Goal: Task Accomplishment & Management: Manage account settings

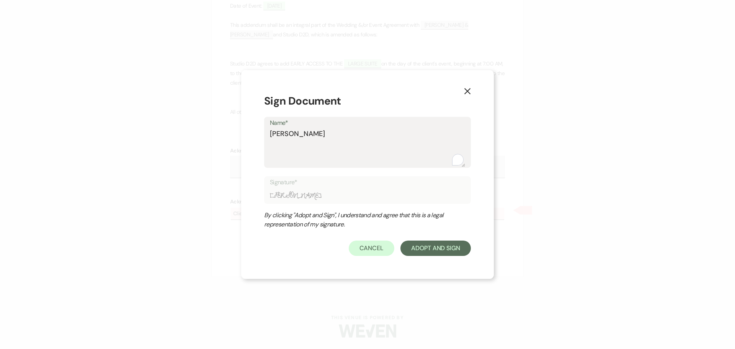
type textarea "[PERSON_NAME]"
click at [429, 245] on button "Adopt And Sign" at bounding box center [436, 248] width 70 height 15
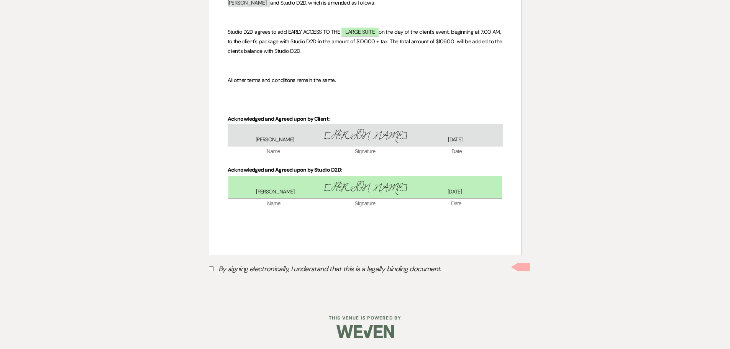
scroll to position [183, 0]
click at [211, 268] on input "By signing electronically, I understand that this is a legally binding document." at bounding box center [211, 267] width 5 height 5
checkbox input "true"
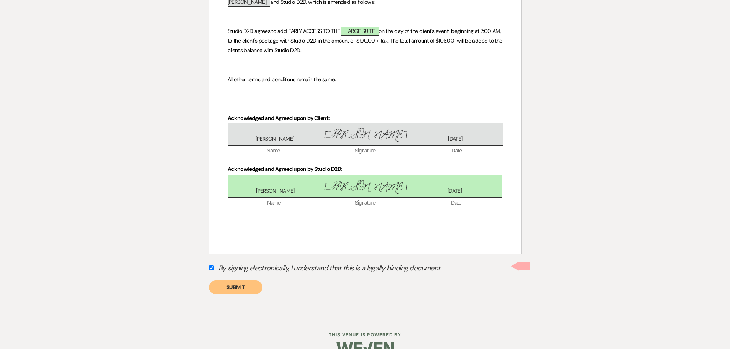
click at [247, 287] on button "Submit" at bounding box center [236, 287] width 54 height 14
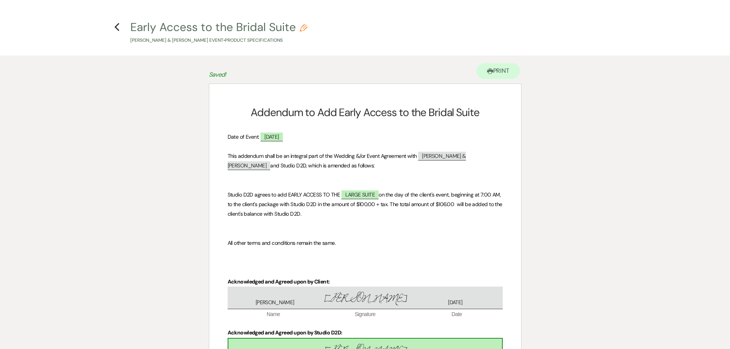
scroll to position [0, 0]
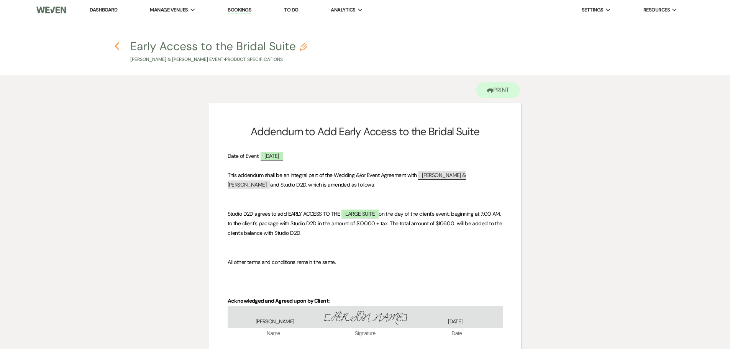
click at [115, 47] on use "button" at bounding box center [117, 46] width 5 height 8
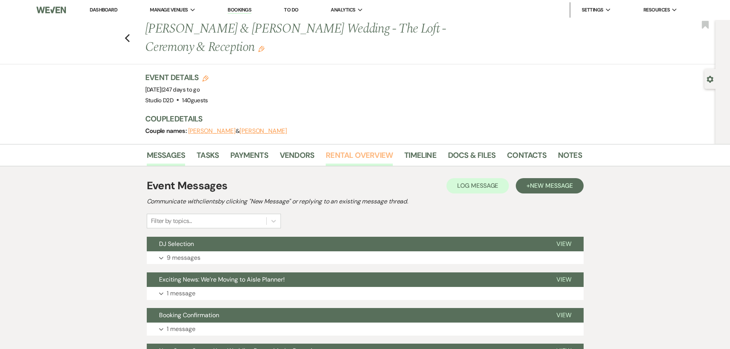
click at [360, 157] on link "Rental Overview" at bounding box center [359, 157] width 67 height 17
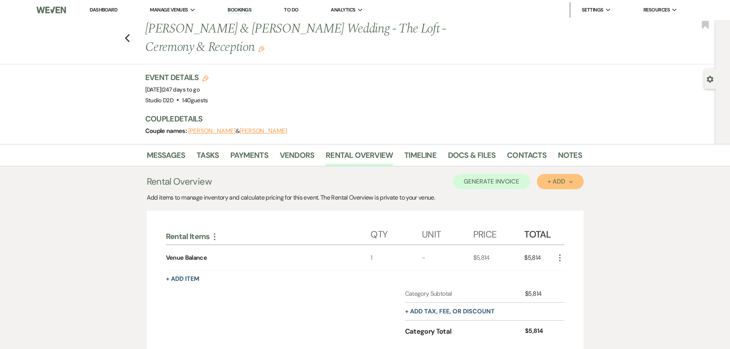
click at [562, 184] on div "+ Add Next" at bounding box center [559, 182] width 25 height 6
click at [591, 240] on div "Messages Tasks Payments Vendors Rental Overview Timeline Docs & Files Contacts …" at bounding box center [365, 345] width 730 height 403
click at [551, 186] on button "+ Add Next" at bounding box center [560, 181] width 46 height 15
click at [549, 199] on button "Item" at bounding box center [556, 199] width 39 height 12
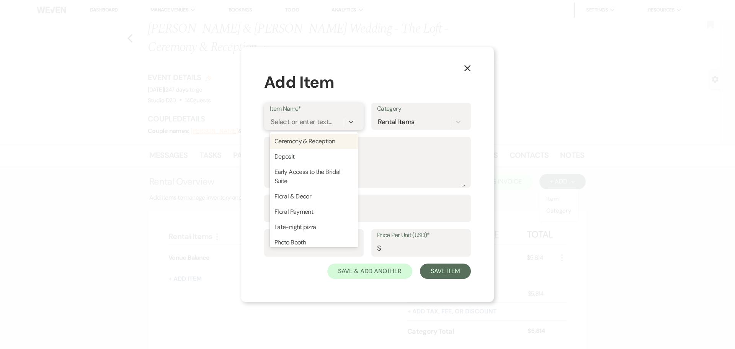
click at [313, 119] on div "Select or enter text..." at bounding box center [302, 122] width 62 height 10
click at [318, 167] on div "Early Access to the Bridal Suite" at bounding box center [314, 176] width 88 height 25
type input "159"
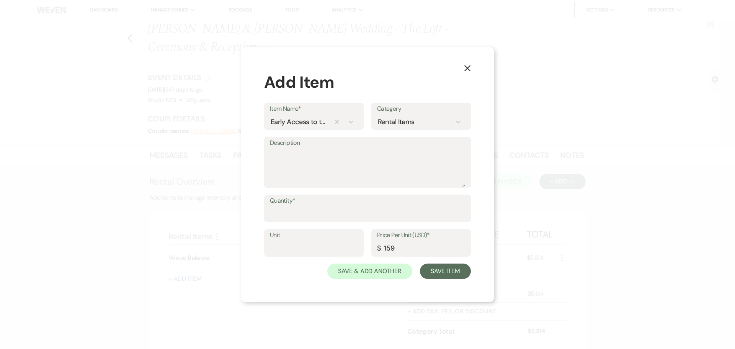
click at [311, 204] on label "Quantity*" at bounding box center [367, 200] width 195 height 11
click at [311, 206] on input "Quantity*" at bounding box center [367, 213] width 195 height 15
type input "1"
click at [396, 246] on input "159" at bounding box center [421, 248] width 88 height 15
type input "106"
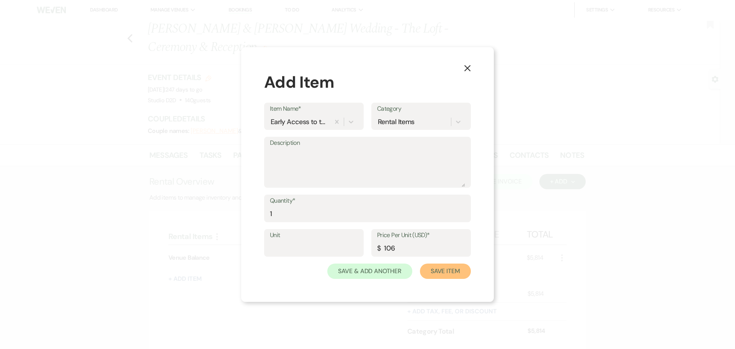
click at [434, 272] on button "Save Item" at bounding box center [445, 271] width 51 height 15
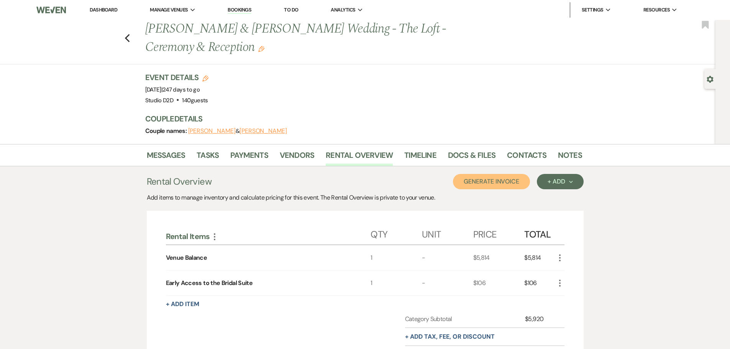
click at [480, 184] on button "Generate Invoice" at bounding box center [491, 181] width 77 height 15
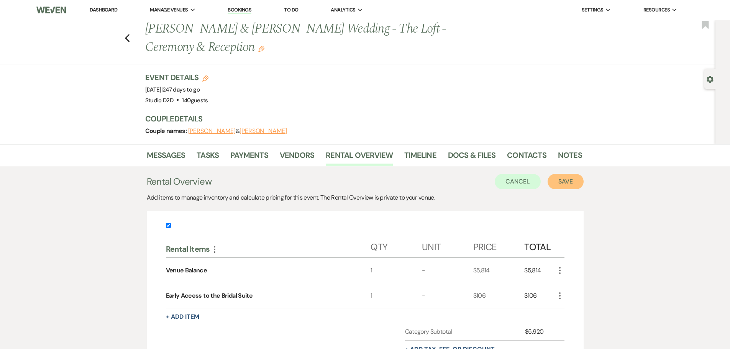
click at [570, 181] on button "Save" at bounding box center [565, 181] width 36 height 15
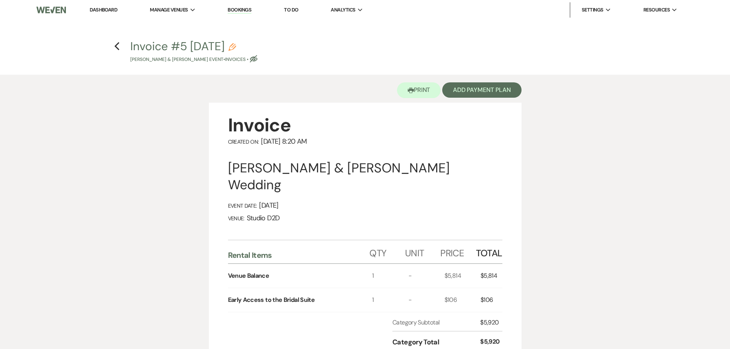
click at [236, 47] on icon "Pencil" at bounding box center [232, 47] width 8 height 8
select select "22"
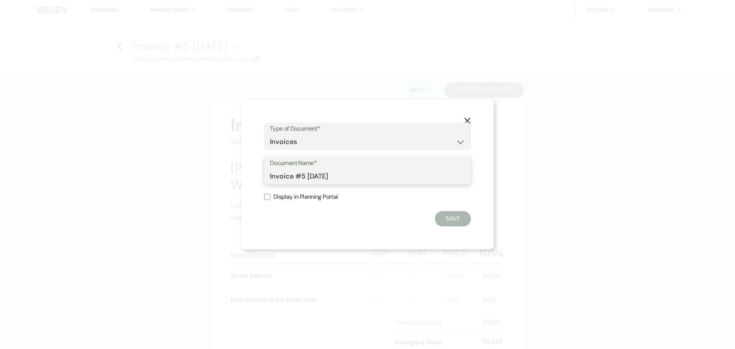
drag, startPoint x: 333, startPoint y: 176, endPoint x: 297, endPoint y: 178, distance: 36.1
click at [297, 178] on input "Invoice #5 [DATE]" at bounding box center [367, 176] width 195 height 15
type input "Invoice Updated with early access"
click at [446, 222] on button "Save" at bounding box center [453, 218] width 36 height 15
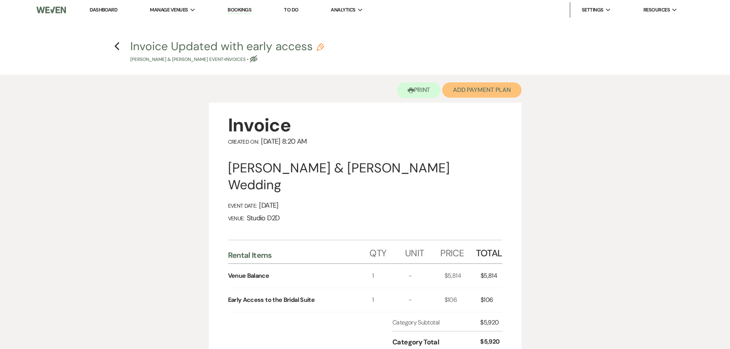
click at [460, 93] on button "Add Payment Plan" at bounding box center [481, 89] width 79 height 15
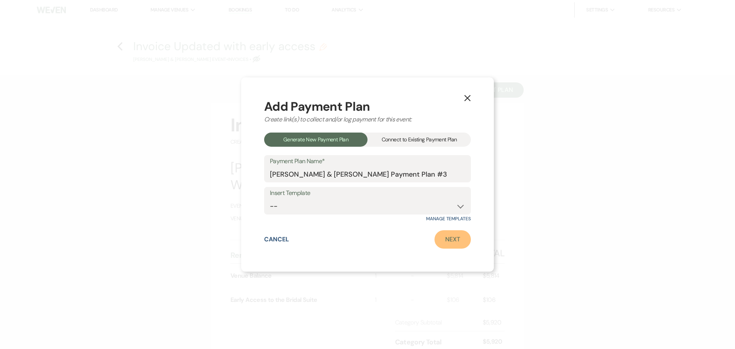
click at [453, 244] on link "Next" at bounding box center [453, 239] width 36 height 18
select select "28734"
select select "2"
select select "percentage"
select select "true"
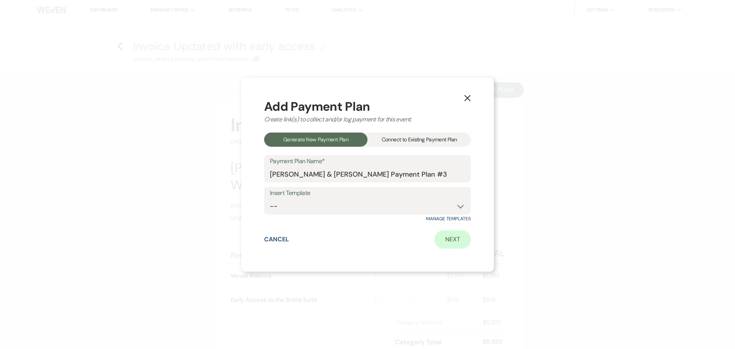
select select "client"
select select "weeks"
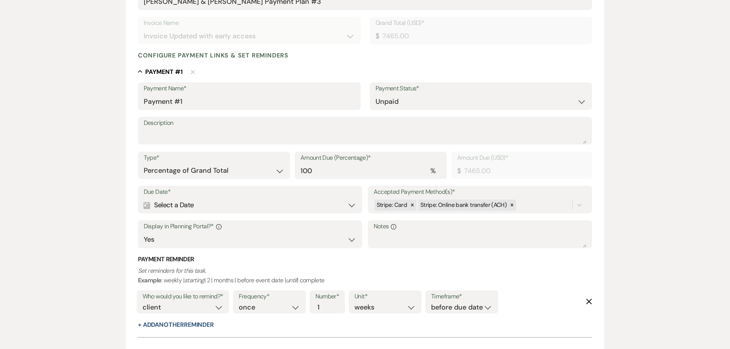
scroll to position [153, 0]
drag, startPoint x: 184, startPoint y: 100, endPoint x: 139, endPoint y: 104, distance: 45.0
click at [139, 104] on div "Payment Name* Payment #1" at bounding box center [249, 95] width 223 height 28
type input "Venue Balance"
click at [409, 206] on icon at bounding box center [411, 203] width 5 height 5
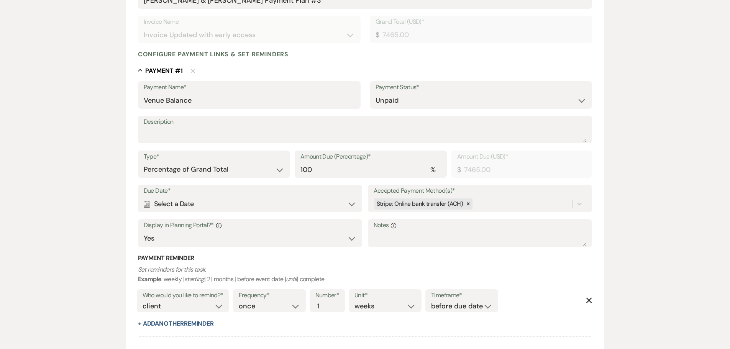
click at [336, 206] on div "Calendar Select a Date Expand" at bounding box center [250, 204] width 213 height 15
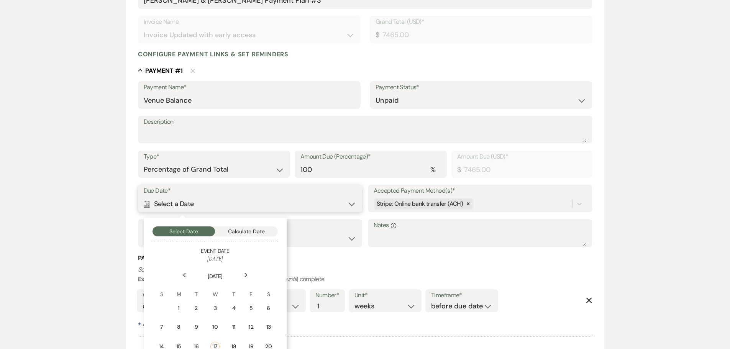
click at [247, 230] on button "Calculate Date" at bounding box center [246, 231] width 63 height 10
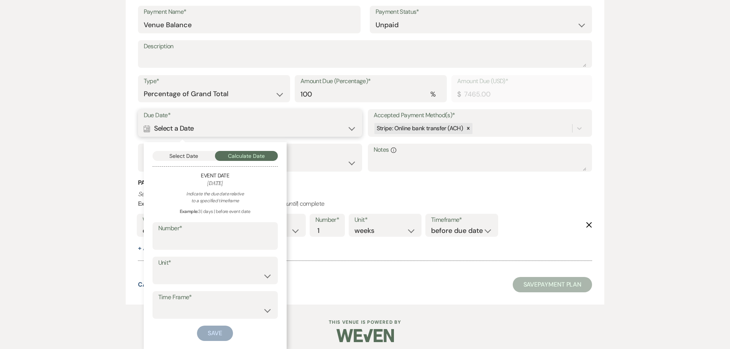
scroll to position [233, 0]
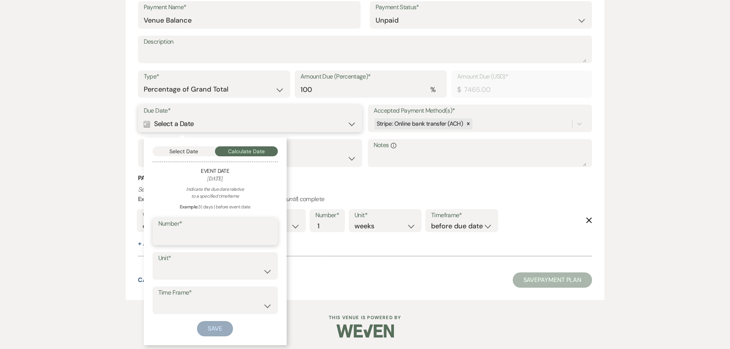
click at [241, 238] on input "Number*" at bounding box center [215, 236] width 114 height 15
type input "30"
click at [237, 272] on select "days weeks months" at bounding box center [215, 271] width 114 height 15
select select "day"
click at [158, 264] on select "days weeks months" at bounding box center [215, 271] width 114 height 15
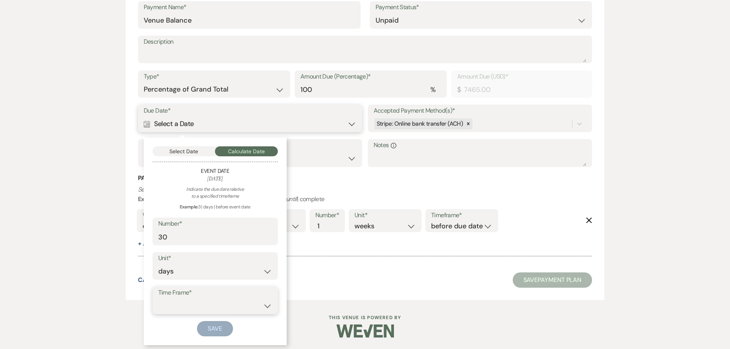
click at [223, 306] on select "before event date after event date after event is booked after [DATE] date" at bounding box center [215, 305] width 114 height 15
select select "beforeEventDate"
click at [158, 298] on select "before event date after event date after event is booked after [DATE] date" at bounding box center [215, 305] width 114 height 15
click at [223, 328] on button "Save" at bounding box center [215, 328] width 36 height 15
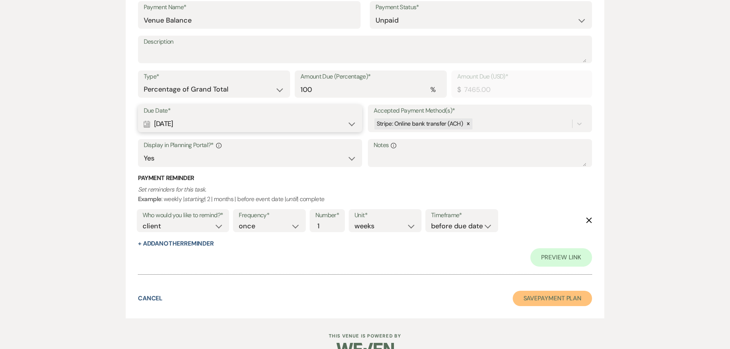
click at [532, 300] on button "Save Payment Plan" at bounding box center [553, 298] width 80 height 15
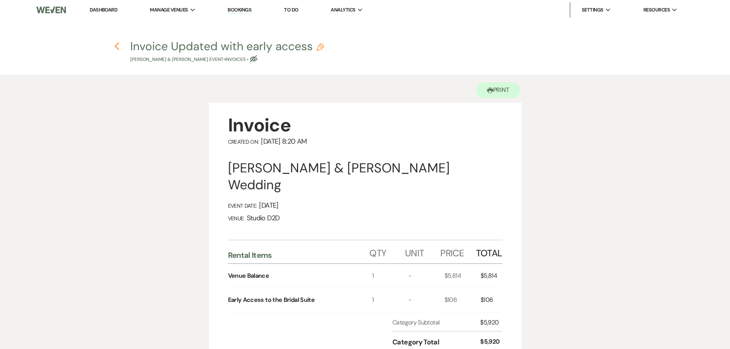
click at [117, 46] on icon "Previous" at bounding box center [117, 46] width 6 height 9
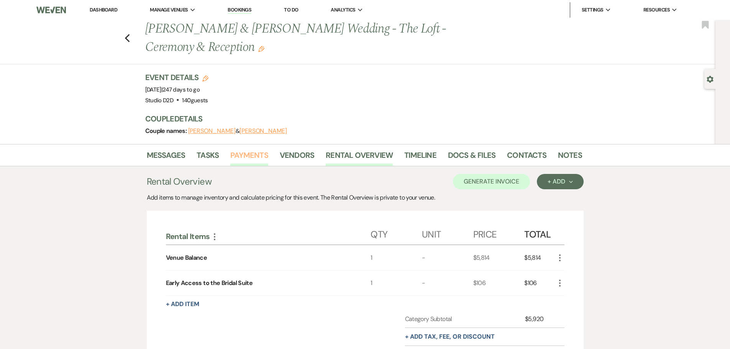
click at [260, 156] on link "Payments" at bounding box center [249, 157] width 38 height 17
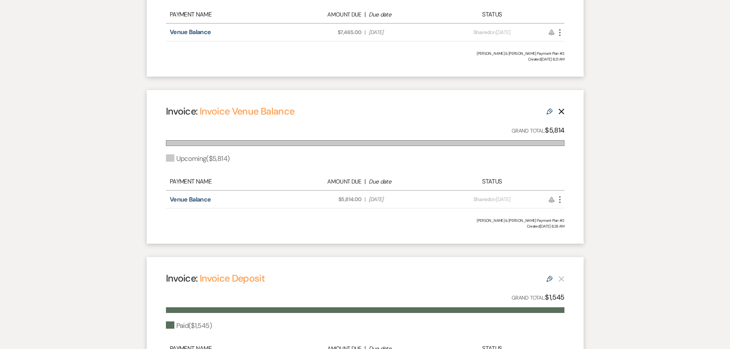
scroll to position [306, 0]
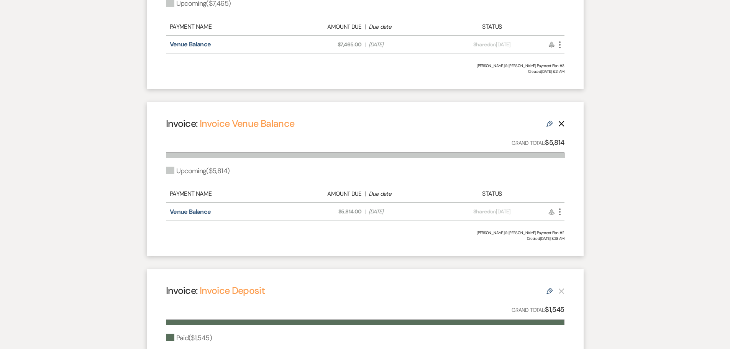
click at [561, 124] on use "button" at bounding box center [561, 124] width 6 height 6
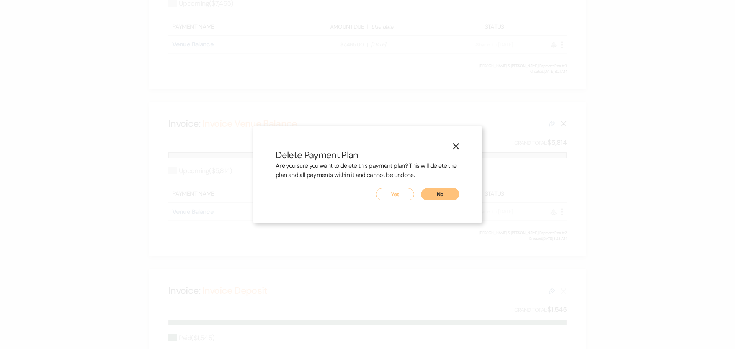
click at [400, 193] on button "Yes" at bounding box center [395, 194] width 38 height 12
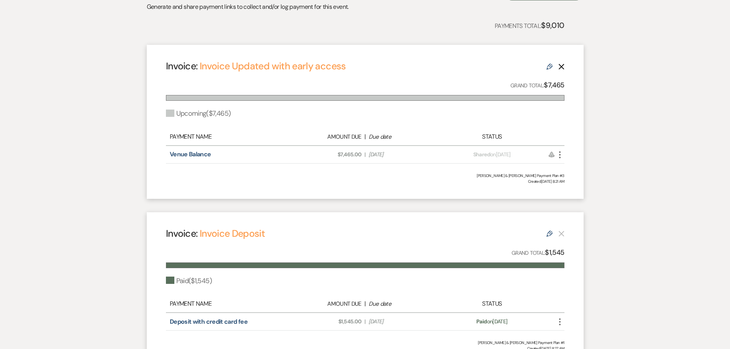
scroll to position [194, 0]
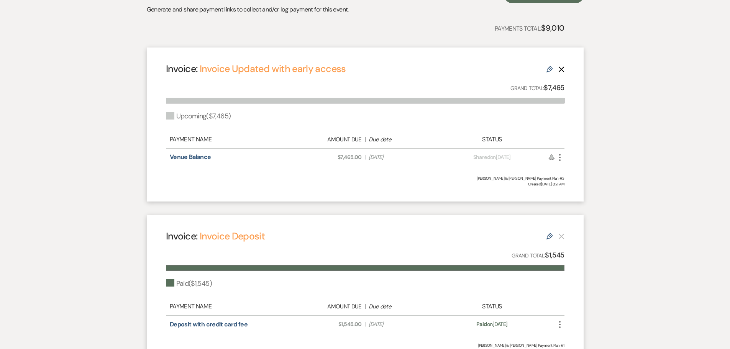
click at [560, 69] on icon "Delete" at bounding box center [561, 69] width 6 height 6
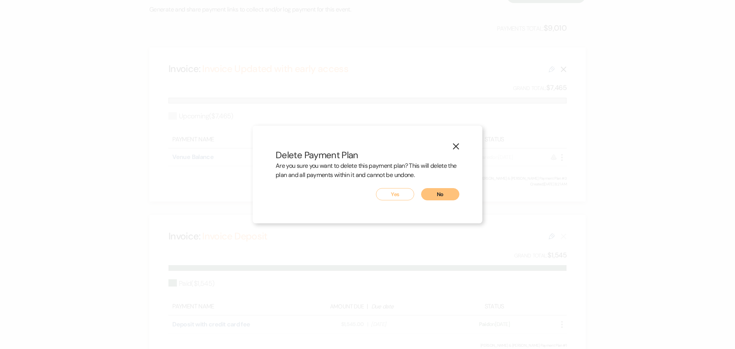
click at [401, 193] on button "Yes" at bounding box center [395, 194] width 38 height 12
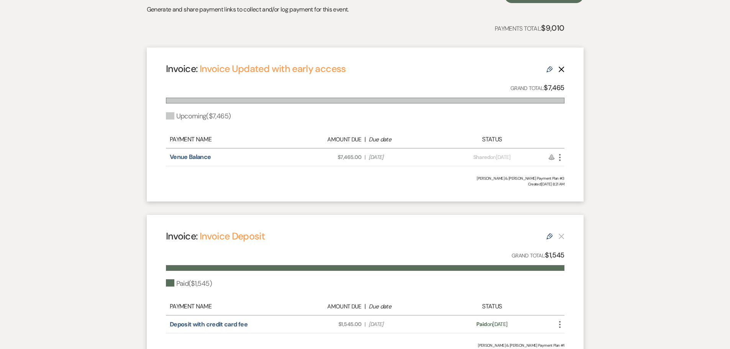
scroll to position [103, 0]
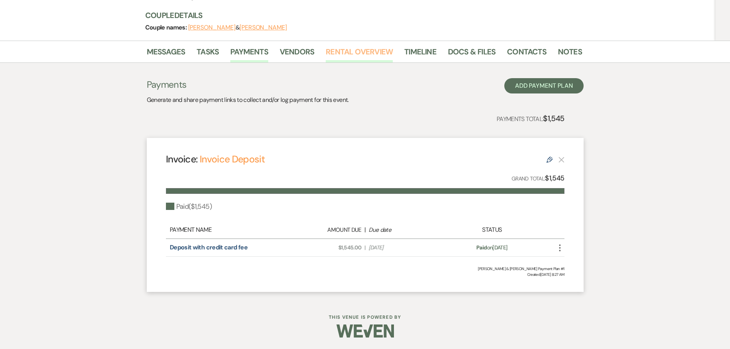
click at [339, 56] on link "Rental Overview" at bounding box center [359, 54] width 67 height 17
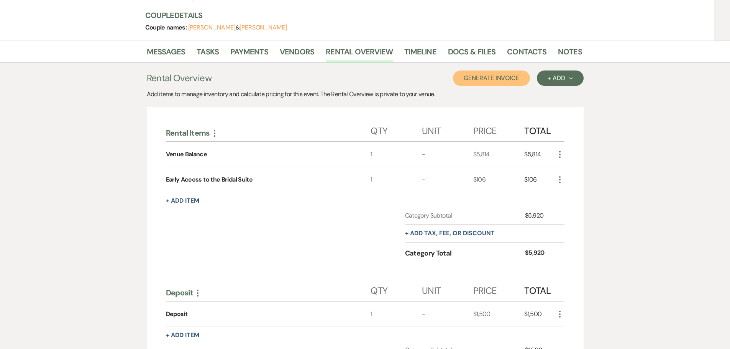
click at [483, 76] on button "Generate Invoice" at bounding box center [491, 77] width 77 height 15
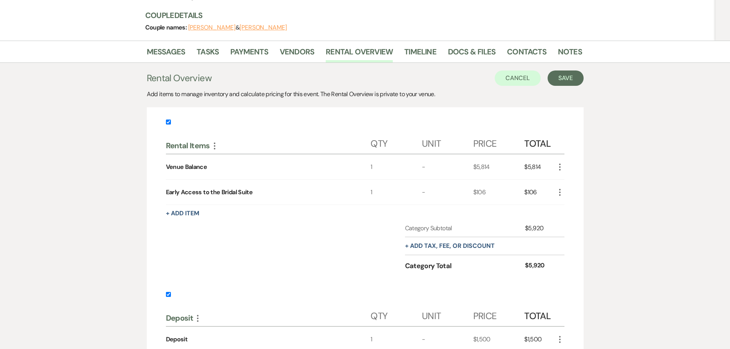
click at [169, 293] on input "checkbox" at bounding box center [168, 294] width 5 height 5
checkbox input "false"
click at [562, 76] on button "Save" at bounding box center [565, 77] width 36 height 15
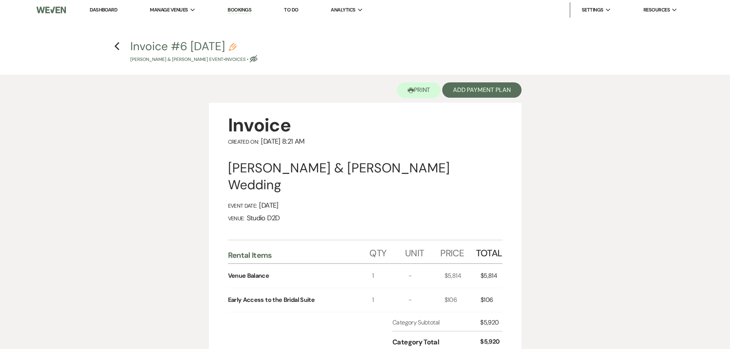
click at [236, 48] on icon "Pencil" at bounding box center [233, 47] width 8 height 8
select select "22"
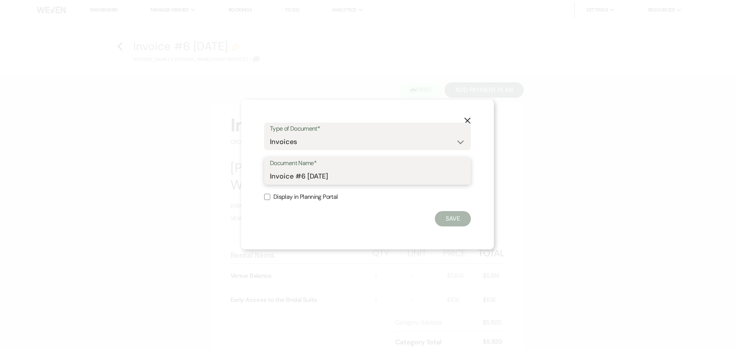
drag, startPoint x: 347, startPoint y: 174, endPoint x: 296, endPoint y: 177, distance: 51.8
click at [296, 177] on input "Invoice #6 [DATE]" at bounding box center [367, 176] width 195 height 15
type input "Invoice Updated - Balance"
click at [449, 219] on button "Save" at bounding box center [453, 218] width 36 height 15
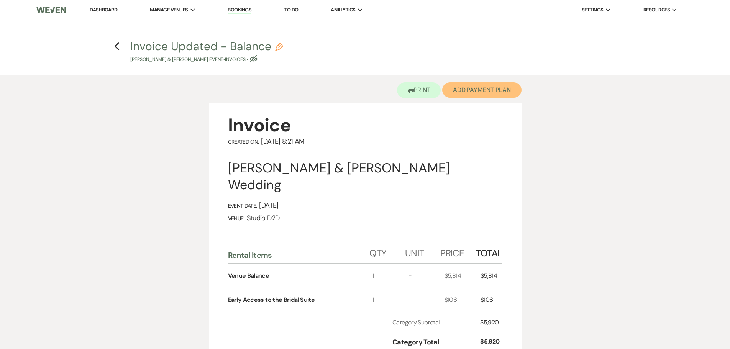
click at [458, 93] on button "Add Payment Plan" at bounding box center [481, 89] width 79 height 15
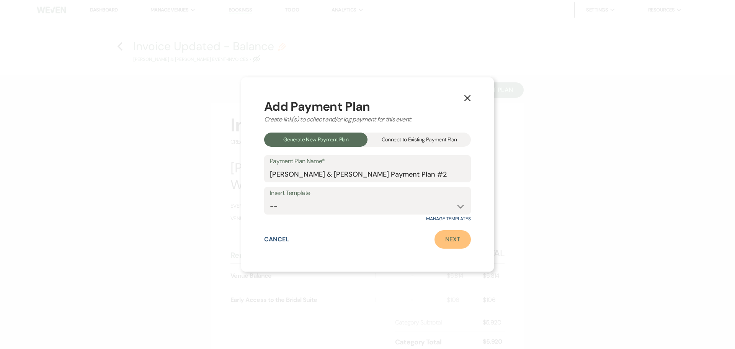
click at [453, 244] on link "Next" at bounding box center [453, 239] width 36 height 18
select select "28735"
select select "2"
select select "percentage"
select select "true"
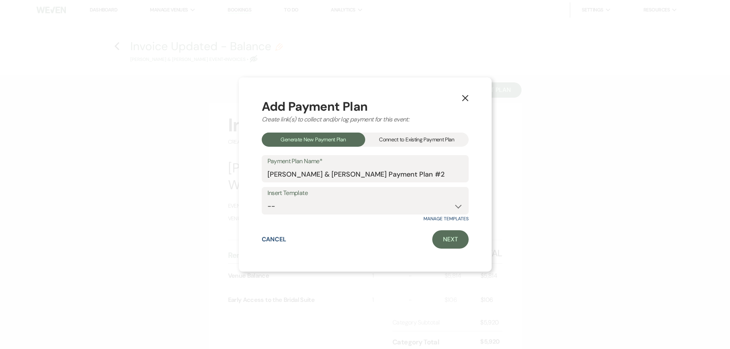
select select "client"
select select "weeks"
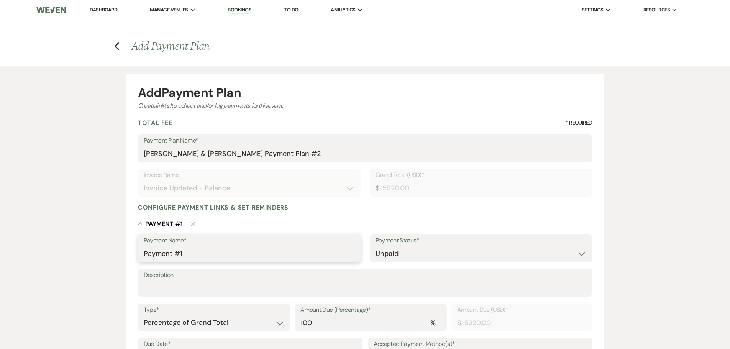
drag, startPoint x: 191, startPoint y: 254, endPoint x: 139, endPoint y: 256, distance: 52.1
click at [139, 256] on div "Payment Name* Payment #1" at bounding box center [249, 248] width 223 height 28
type input "Venue Balance"
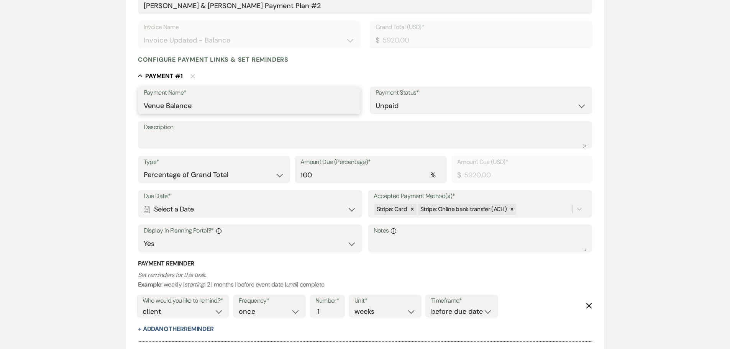
scroll to position [153, 0]
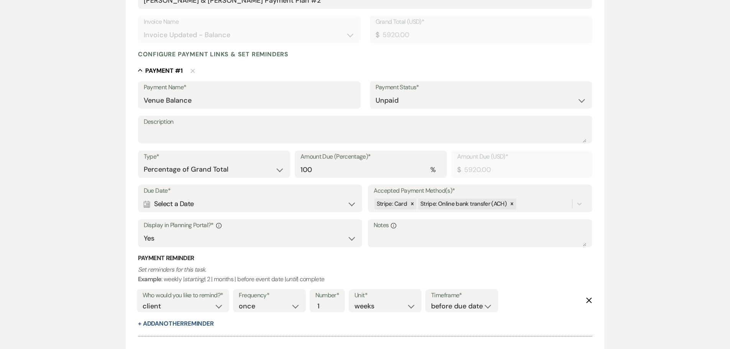
click at [249, 208] on div "Calendar Select a Date Expand" at bounding box center [250, 204] width 213 height 15
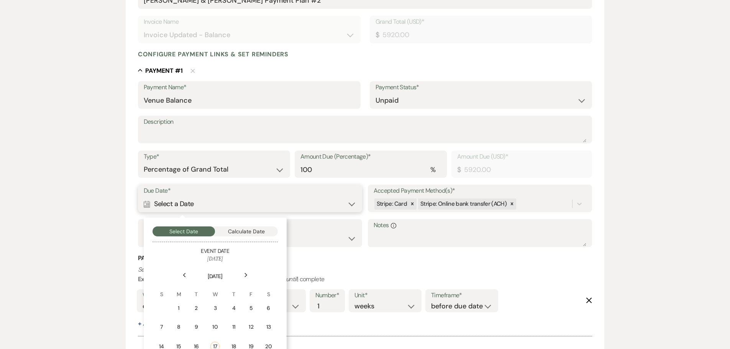
click at [258, 233] on button "Calculate Date" at bounding box center [246, 231] width 63 height 10
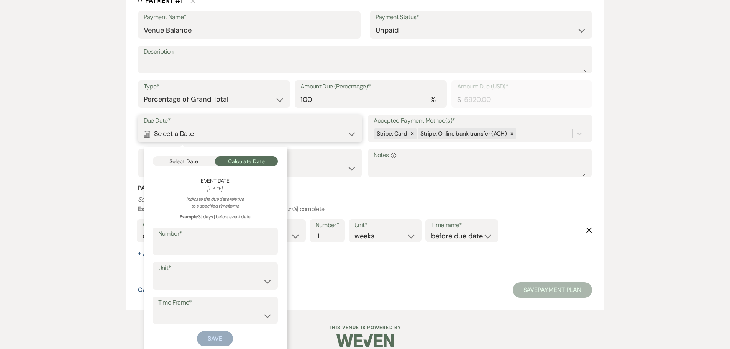
scroll to position [233, 0]
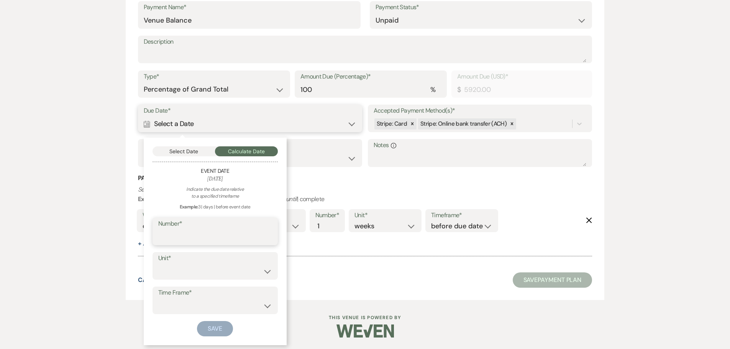
click at [241, 236] on input "Number*" at bounding box center [215, 236] width 114 height 15
type input "30"
click at [205, 274] on select "days weeks months" at bounding box center [215, 271] width 114 height 15
select select "day"
click at [158, 264] on select "days weeks months" at bounding box center [215, 271] width 114 height 15
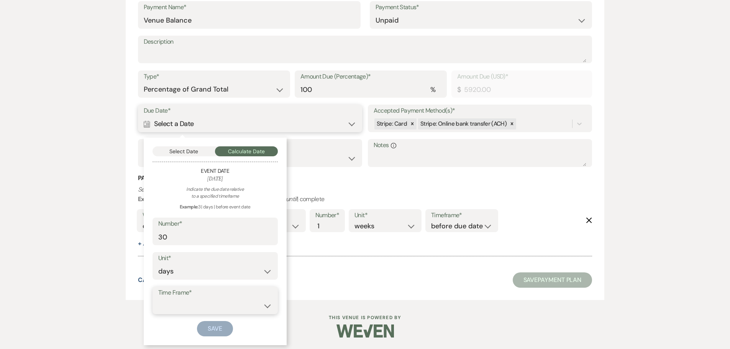
click at [201, 309] on select "before event date after event date after event is booked after [DATE] date" at bounding box center [215, 305] width 114 height 15
select select "beforeEventDate"
click at [158, 298] on select "before event date after event date after event is booked after [DATE] date" at bounding box center [215, 305] width 114 height 15
click at [217, 326] on button "Save" at bounding box center [215, 328] width 36 height 15
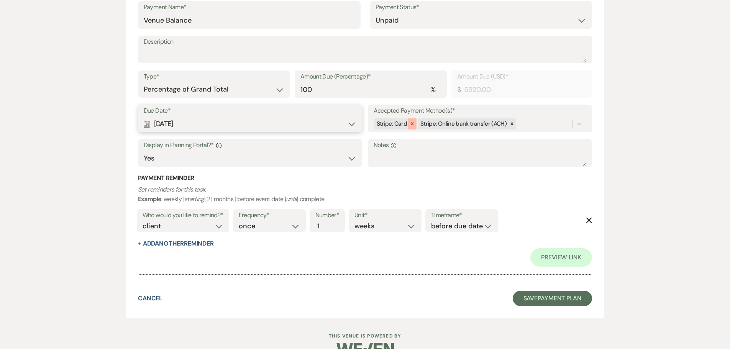
click at [412, 125] on icon at bounding box center [411, 123] width 5 height 5
click at [545, 302] on button "Save Payment Plan" at bounding box center [553, 298] width 80 height 15
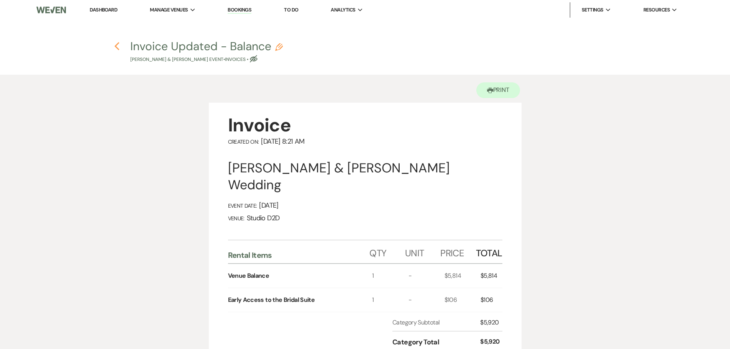
click at [116, 47] on use "button" at bounding box center [117, 46] width 5 height 8
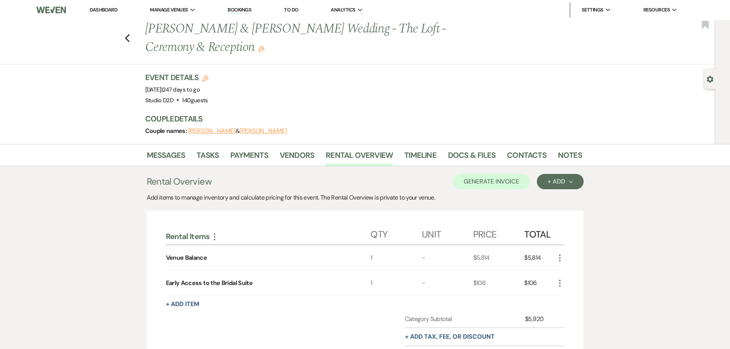
scroll to position [103, 0]
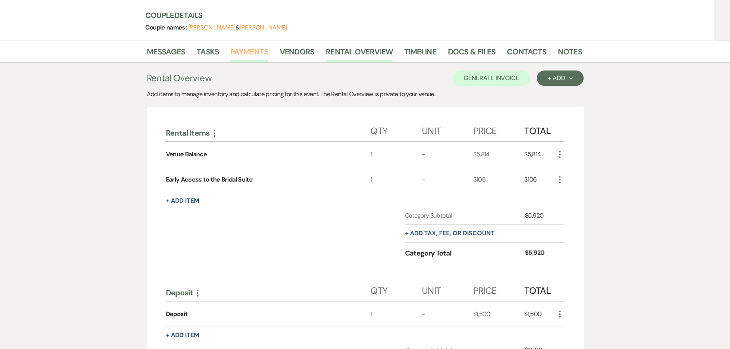
click at [242, 52] on link "Payments" at bounding box center [249, 54] width 38 height 17
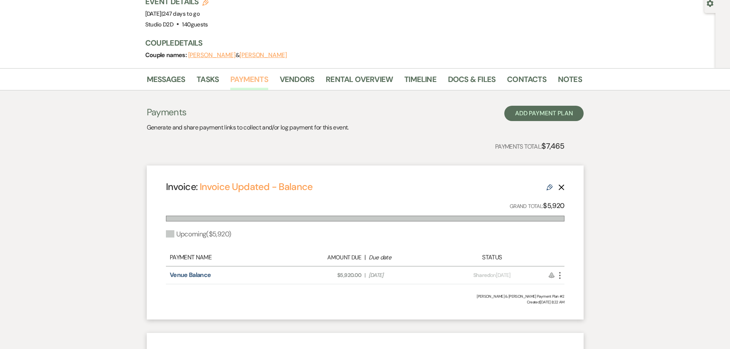
scroll to position [77, 0]
click at [547, 188] on icon "Edit" at bounding box center [549, 186] width 6 height 6
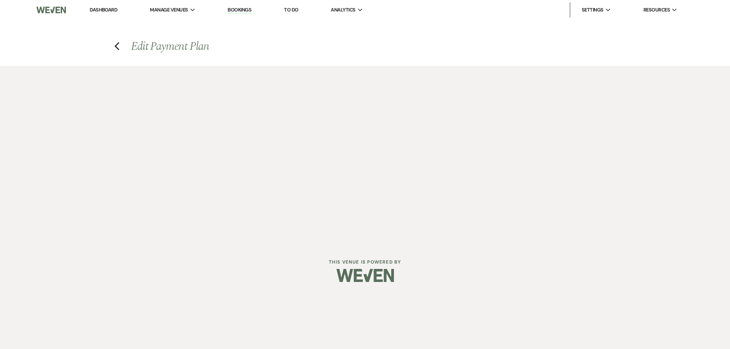
select select "28735"
select select "2"
select select "percentage"
select select "true"
select select "client"
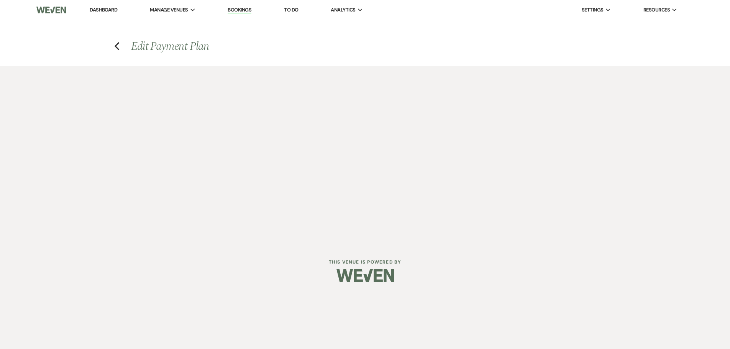
select select "weeks"
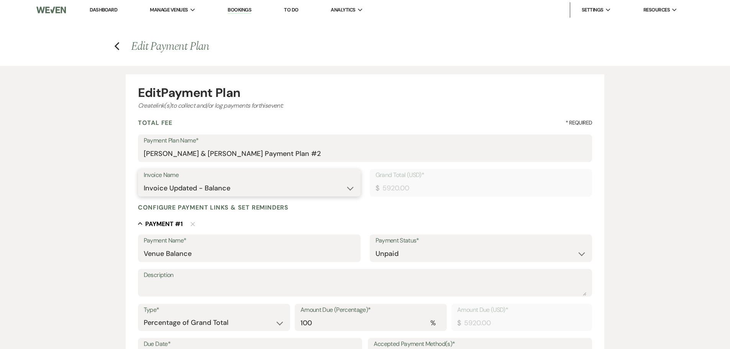
click at [265, 191] on select "N/A Invoice - Ceremony & Reception Invoice Venue Balance Invoice Venue Balance …" at bounding box center [249, 188] width 211 height 15
click at [263, 190] on select "N/A Invoice - Ceremony & Reception Invoice Venue Balance Invoice Venue Balance …" at bounding box center [249, 188] width 211 height 15
click at [244, 256] on input "Venue Balance" at bounding box center [249, 253] width 211 height 15
type input "Venue Balance with Early Access"
click at [662, 204] on div "Edit Payment Plan Create link(s) to collect and/or log payments for this event:…" at bounding box center [365, 309] width 730 height 486
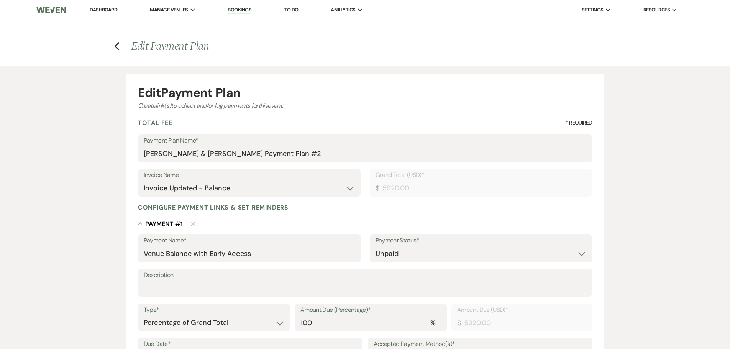
scroll to position [252, 0]
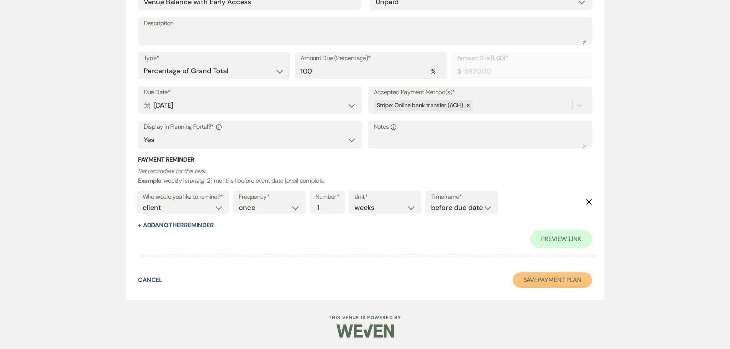
click at [539, 277] on button "Save Payment Plan" at bounding box center [553, 279] width 80 height 15
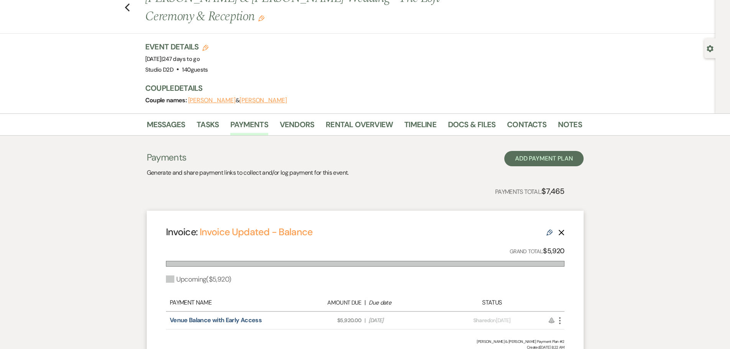
scroll to position [77, 0]
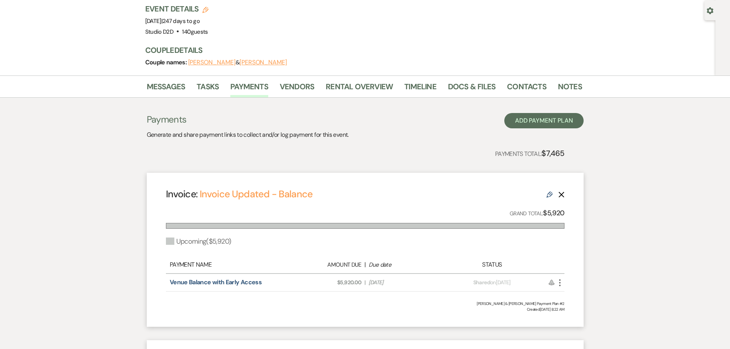
scroll to position [38, 0]
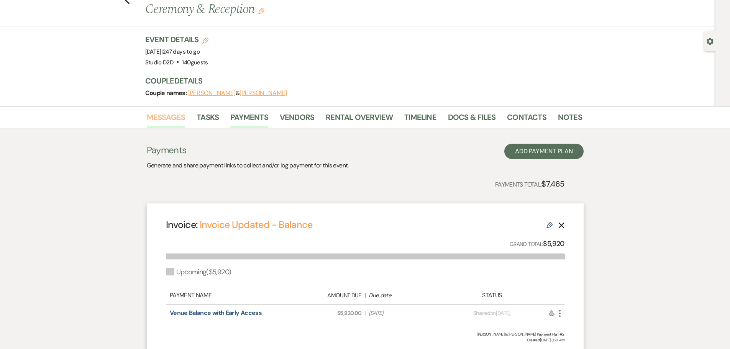
click at [162, 117] on link "Messages" at bounding box center [166, 119] width 39 height 17
